Goal: Task Accomplishment & Management: Manage account settings

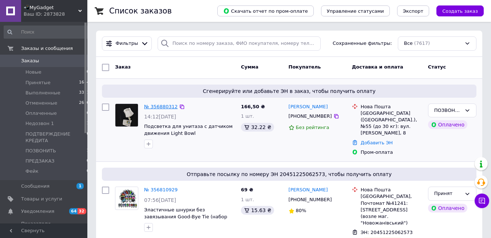
click at [160, 107] on link "№ 356880312" at bounding box center [160, 106] width 33 height 5
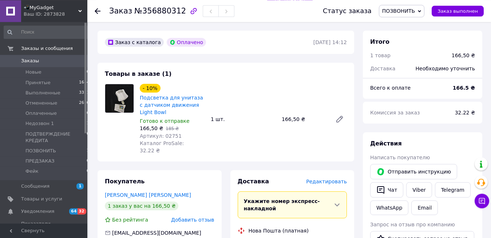
scroll to position [260, 0]
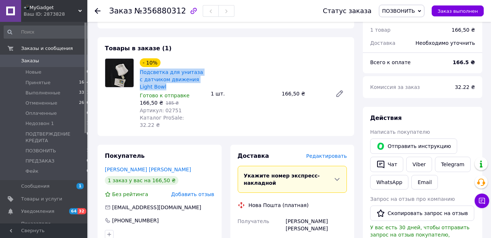
drag, startPoint x: 139, startPoint y: 55, endPoint x: 153, endPoint y: 71, distance: 21.6
click at [153, 71] on div "- 10% Подсветка для унитаза с датчиком движения Light Bowl Готово к отправке 16…" at bounding box center [172, 93] width 71 height 73
copy link "Подсветка для унитаза с датчиком движения Light Bowl"
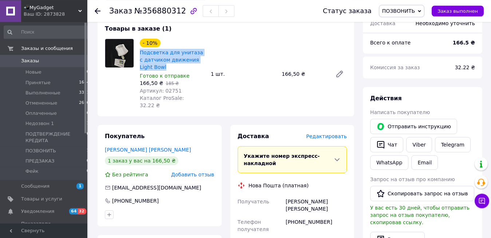
scroll to position [408, 0]
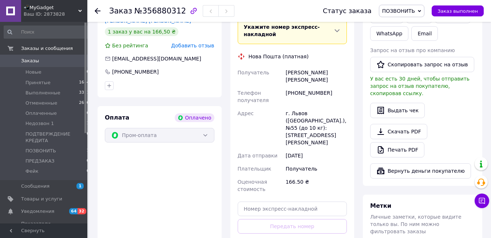
click at [304, 86] on div "[PHONE_NUMBER]" at bounding box center [316, 96] width 64 height 20
copy div "380671482193"
click at [288, 66] on div "[PERSON_NAME] [PERSON_NAME]" at bounding box center [316, 76] width 64 height 20
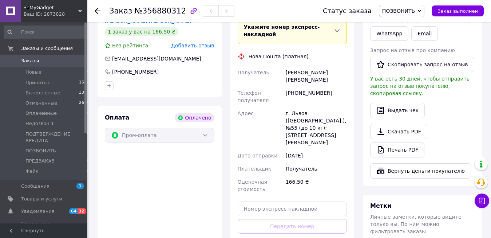
click at [288, 66] on div "[PERSON_NAME] [PERSON_NAME]" at bounding box center [316, 76] width 64 height 20
click at [402, 10] on span "ПОЗВОНИТЬ" at bounding box center [398, 11] width 33 height 6
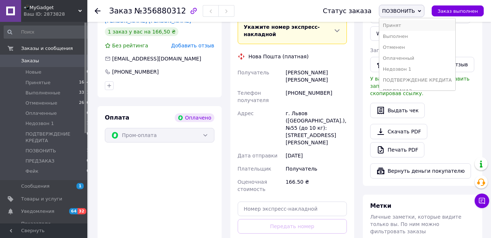
click at [401, 21] on li "Принят" at bounding box center [417, 25] width 76 height 11
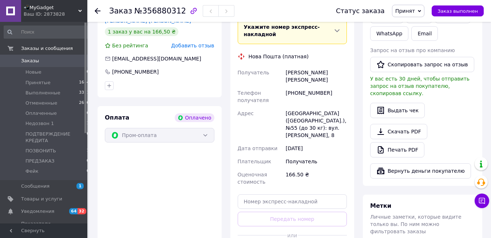
click at [294, 107] on div "[GEOGRAPHIC_DATA] ([GEOGRAPHIC_DATA].), №55 (до 30 кг): вул. [PERSON_NAME], 8" at bounding box center [316, 124] width 64 height 35
copy div "55"
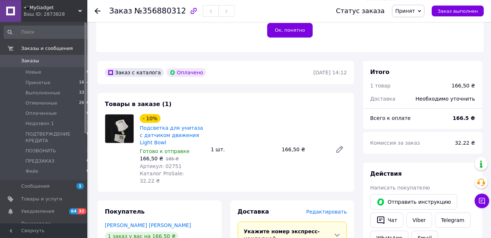
scroll to position [186, 0]
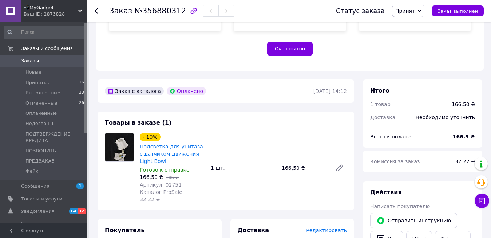
click at [97, 8] on use at bounding box center [98, 11] width 6 height 6
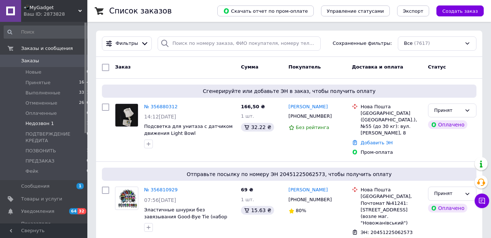
click at [74, 123] on li "Недозвон 1 1" at bounding box center [46, 123] width 93 height 10
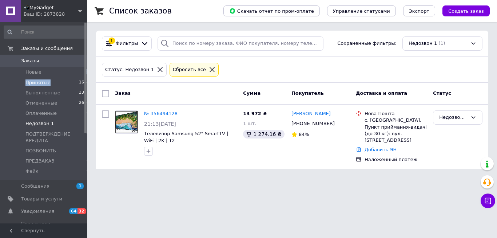
drag, startPoint x: 52, startPoint y: 77, endPoint x: 52, endPoint y: 81, distance: 4.0
click at [52, 81] on ul "Новые 0 Принятые 1684 Выполненные 3321 Отмененные 2610 Оплаченные 0 Недозвон 1 …" at bounding box center [46, 123] width 93 height 113
click at [52, 81] on li "Принятые 1684" at bounding box center [46, 82] width 93 height 10
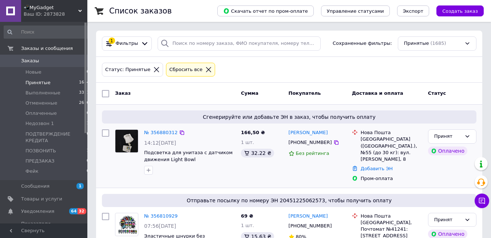
click at [416, 136] on div "[GEOGRAPHIC_DATA] ([GEOGRAPHIC_DATA].), №55 (до 30 кг): вул. [PERSON_NAME], 8" at bounding box center [390, 149] width 61 height 27
copy div "55"
